Goal: Information Seeking & Learning: Learn about a topic

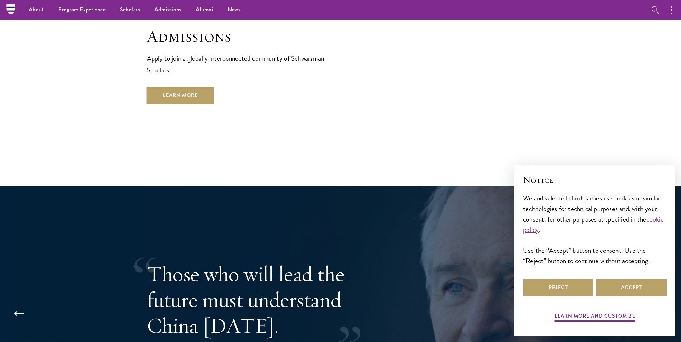
scroll to position [1256, 0]
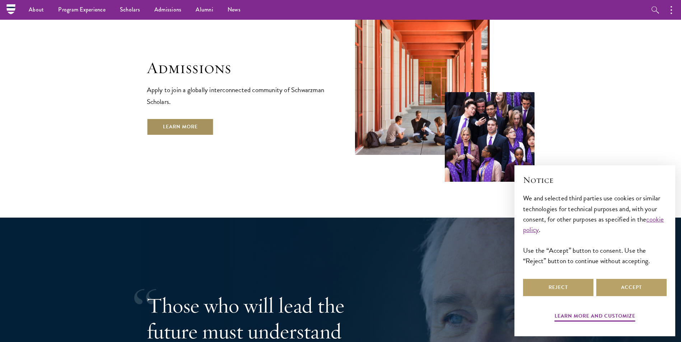
click at [199, 118] on link "Learn More" at bounding box center [180, 126] width 67 height 17
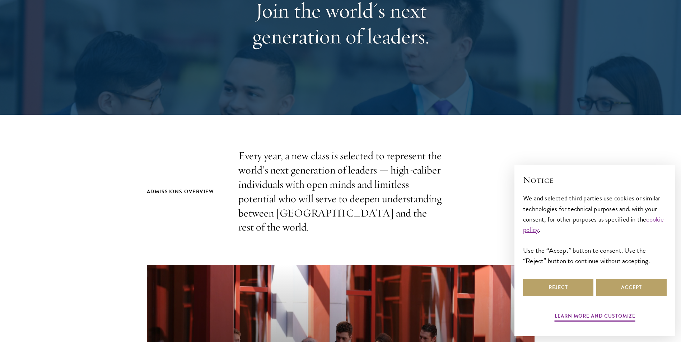
click at [534, 279] on div "× Notice We and selected third parties use cookies or similar technologies for …" at bounding box center [594, 249] width 155 height 162
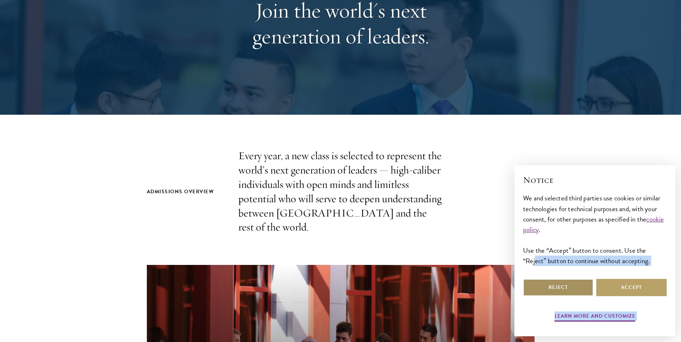
drag, startPoint x: 534, startPoint y: 279, endPoint x: 533, endPoint y: 287, distance: 8.6
click at [533, 287] on button "Reject" at bounding box center [558, 287] width 70 height 17
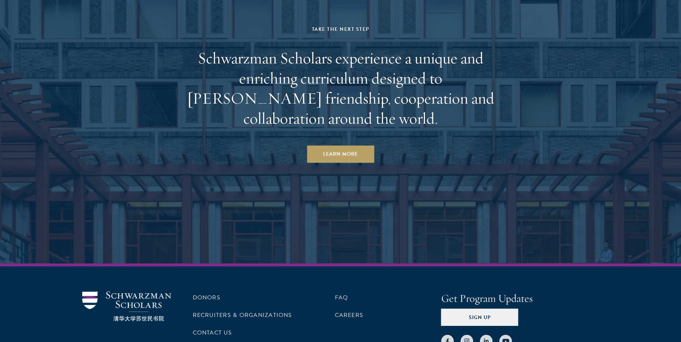
scroll to position [3553, 0]
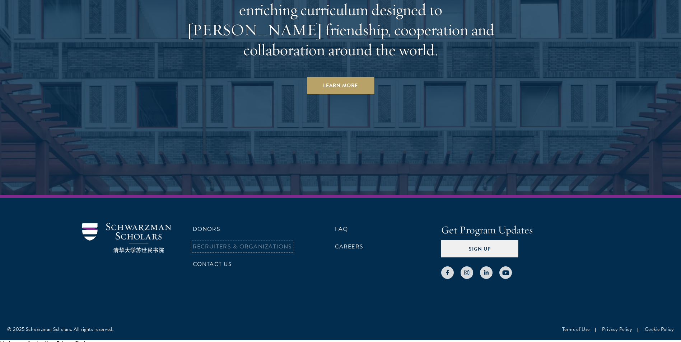
click at [269, 243] on link "Recruiters & Organizations" at bounding box center [242, 247] width 99 height 9
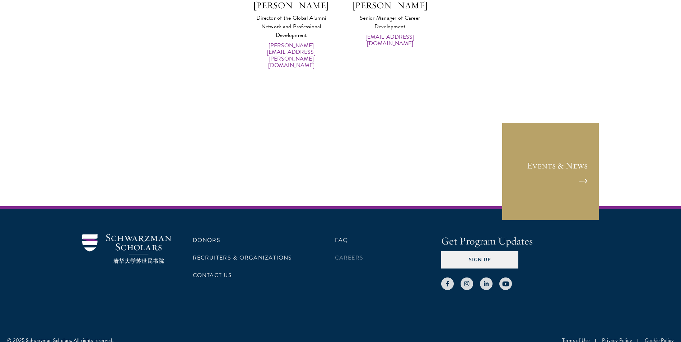
scroll to position [3638, 0]
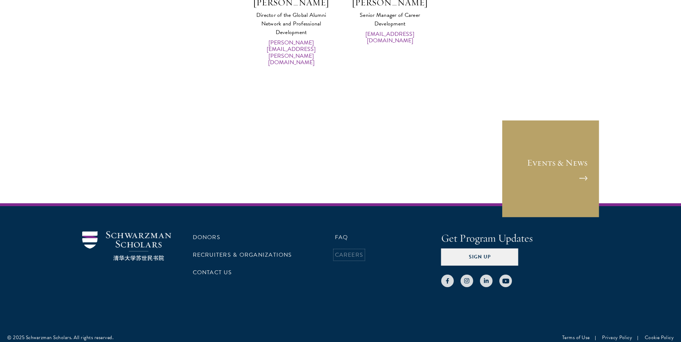
click at [347, 251] on link "Careers" at bounding box center [349, 255] width 29 height 9
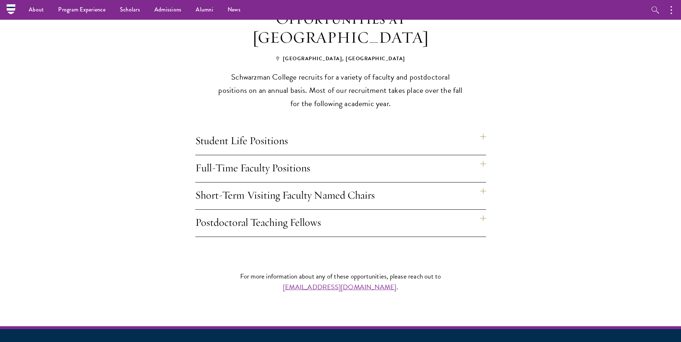
scroll to position [538, 0]
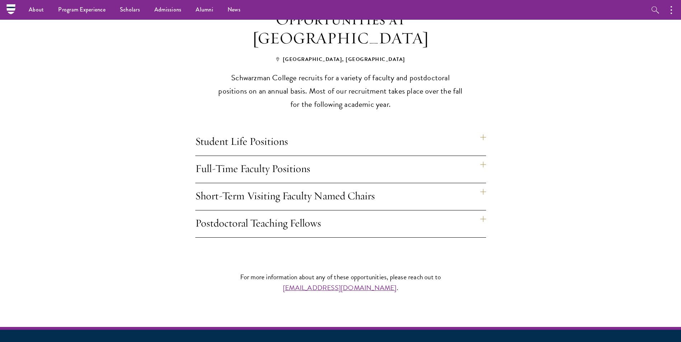
click at [294, 156] on h4 "Full-Time Faculty Positions" at bounding box center [340, 169] width 291 height 27
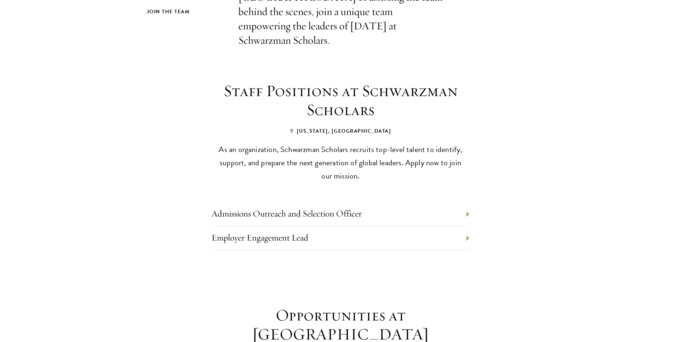
scroll to position [314, 0]
